Goal: Task Accomplishment & Management: Complete application form

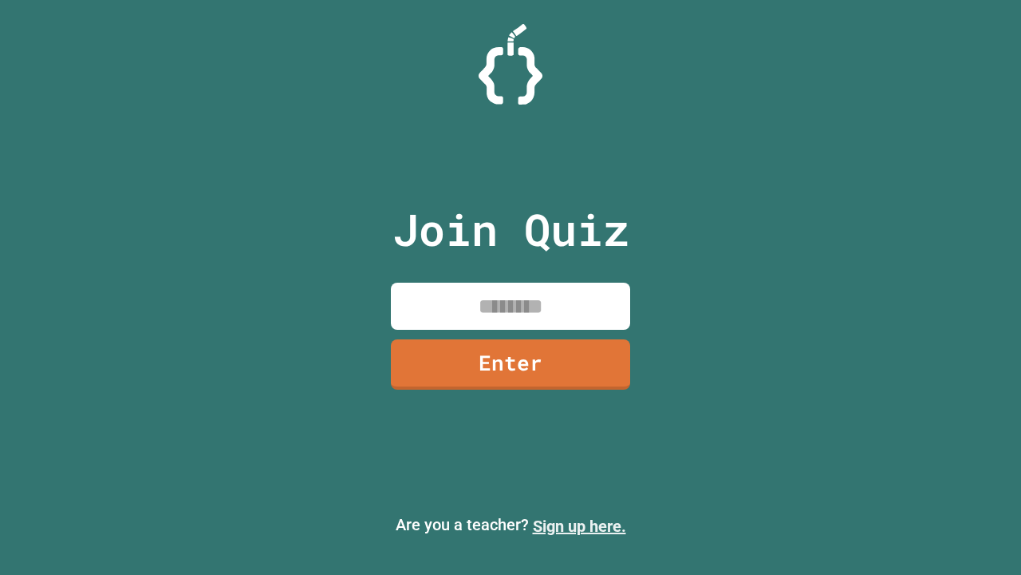
click at [579, 526] on link "Sign up here." at bounding box center [579, 525] width 93 height 19
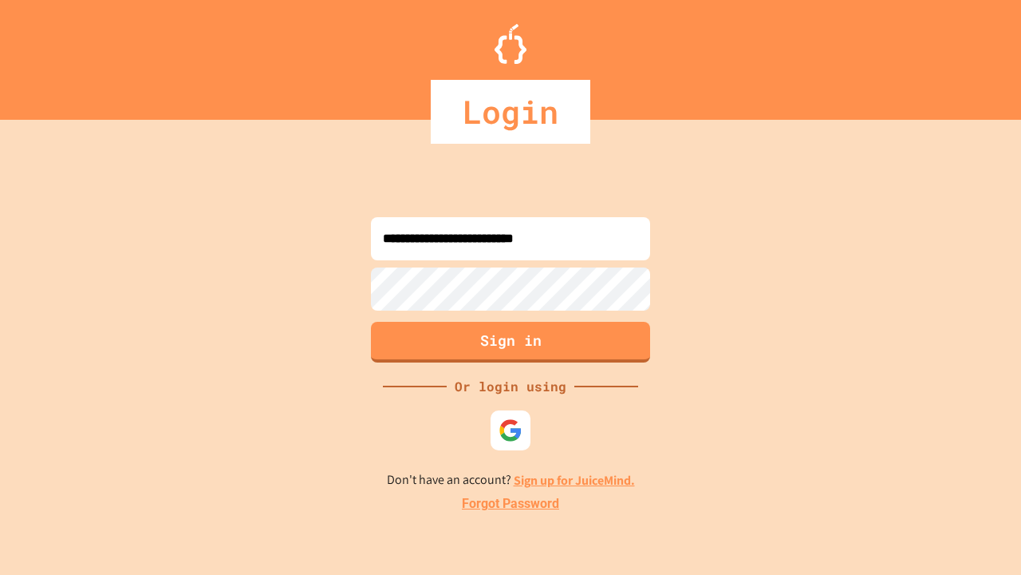
type input "**********"
